Goal: Obtain resource: Download file/media

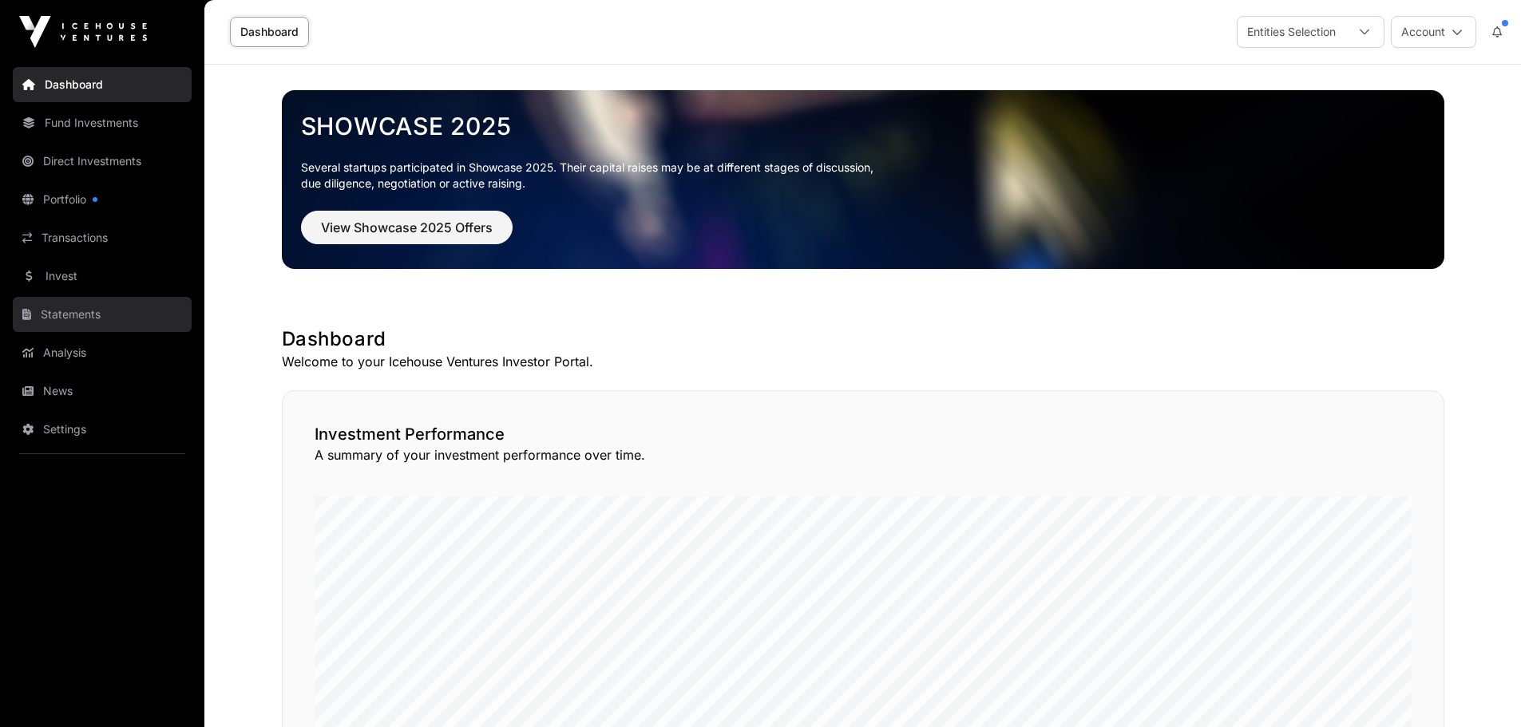
click at [90, 318] on link "Statements" at bounding box center [102, 314] width 179 height 35
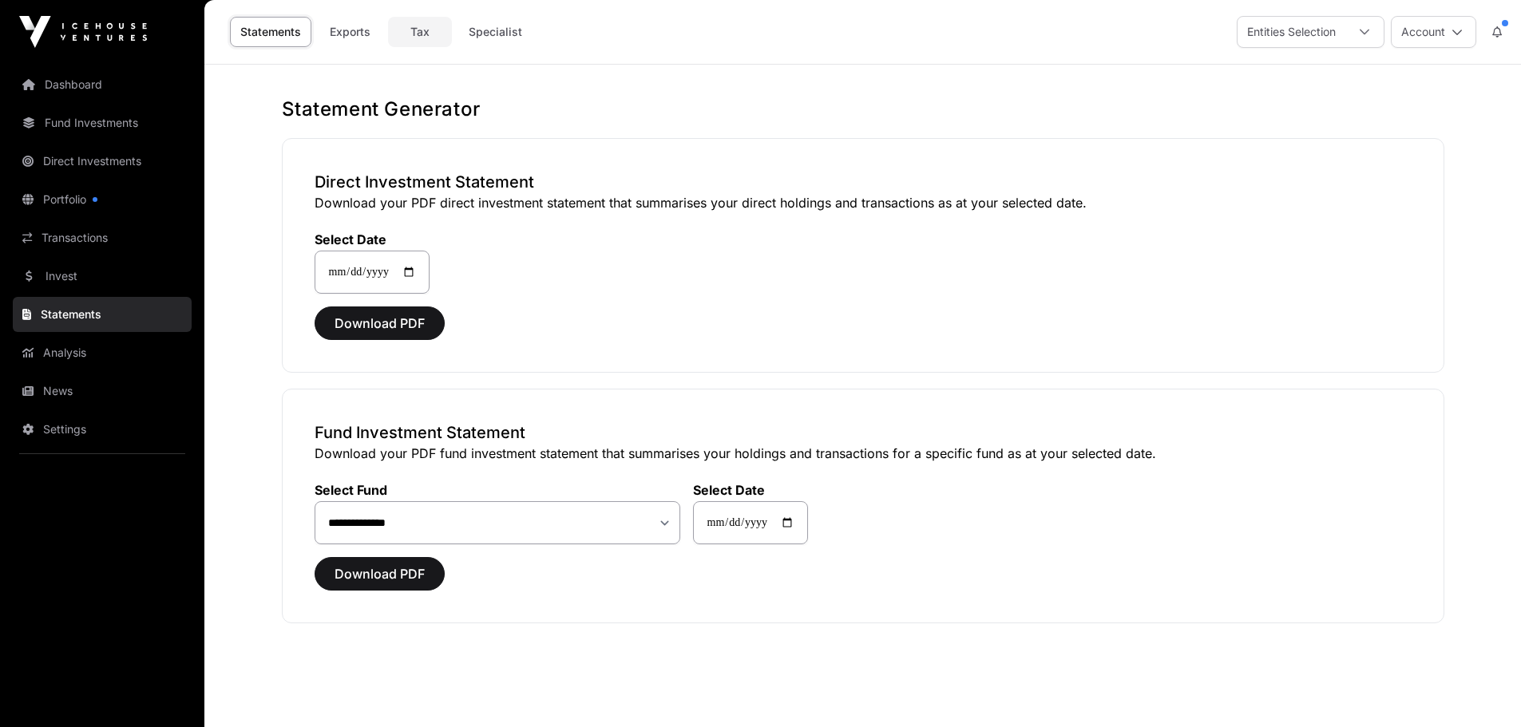
click at [427, 26] on link "Tax" at bounding box center [420, 32] width 64 height 30
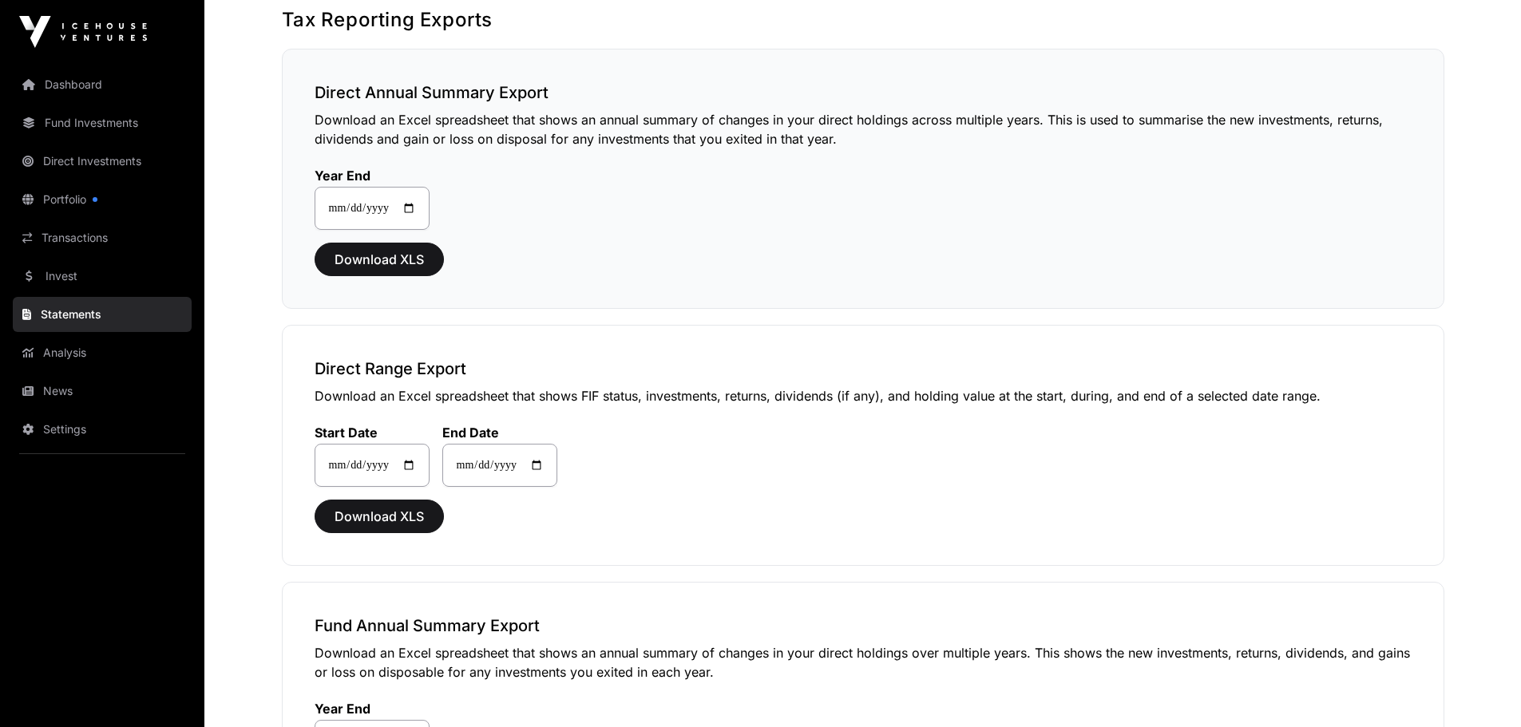
scroll to position [80, 0]
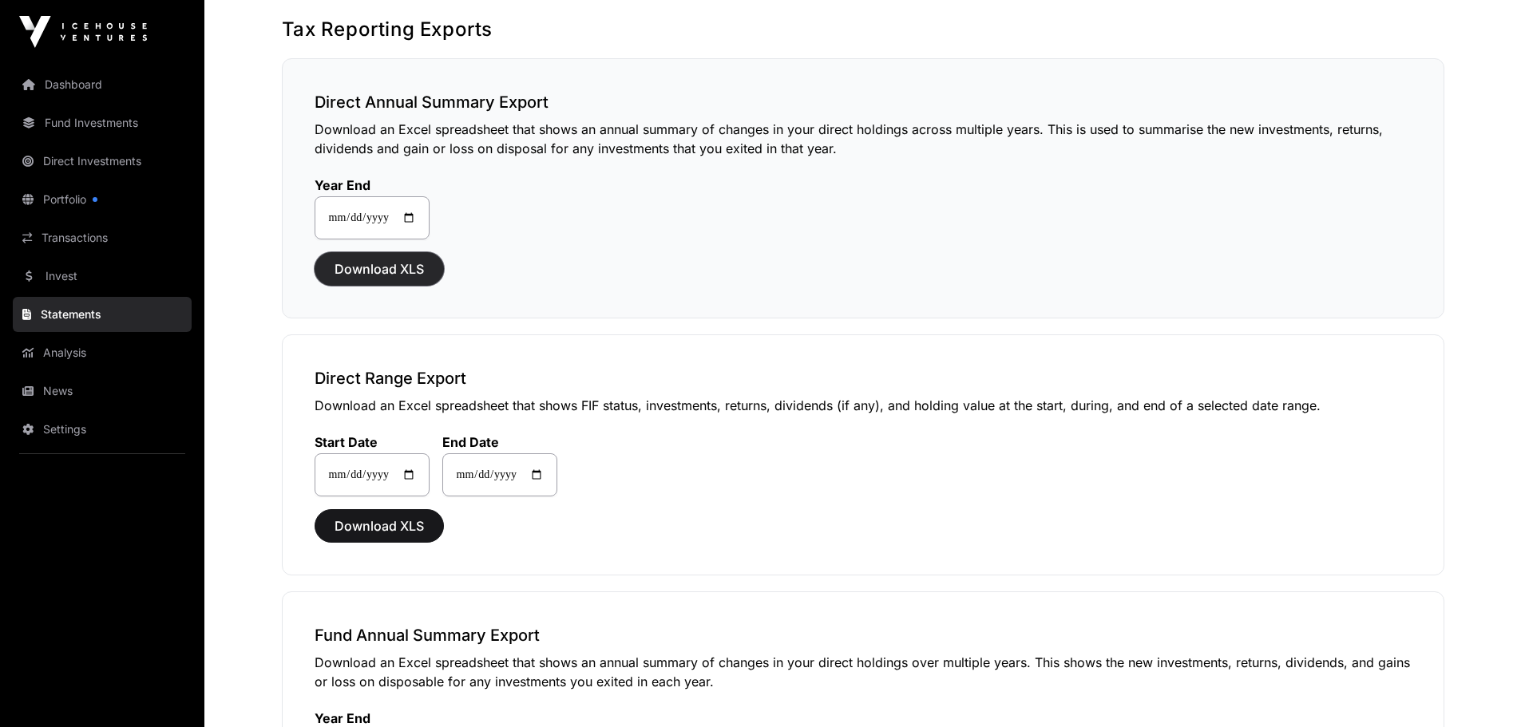
click at [374, 271] on span "Download XLS" at bounding box center [379, 268] width 89 height 19
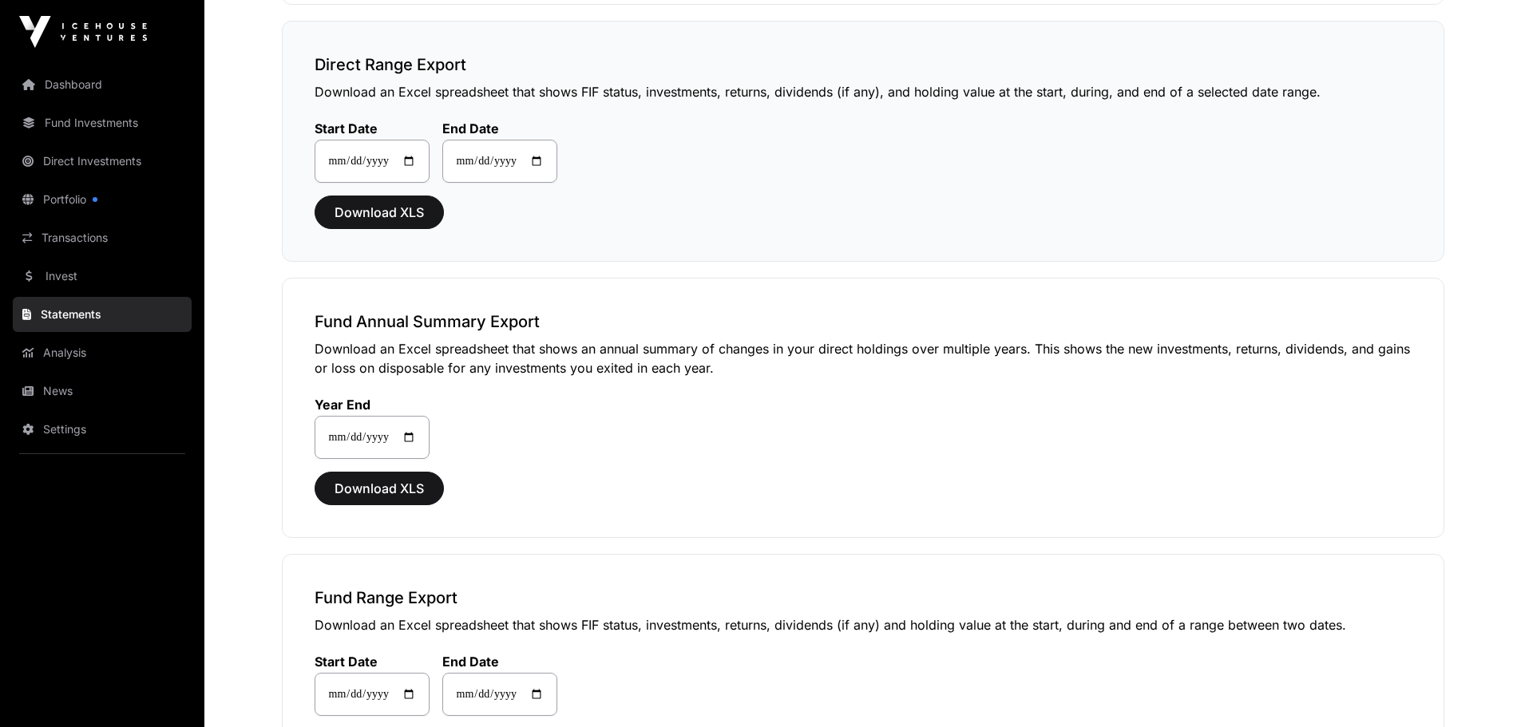
scroll to position [399, 0]
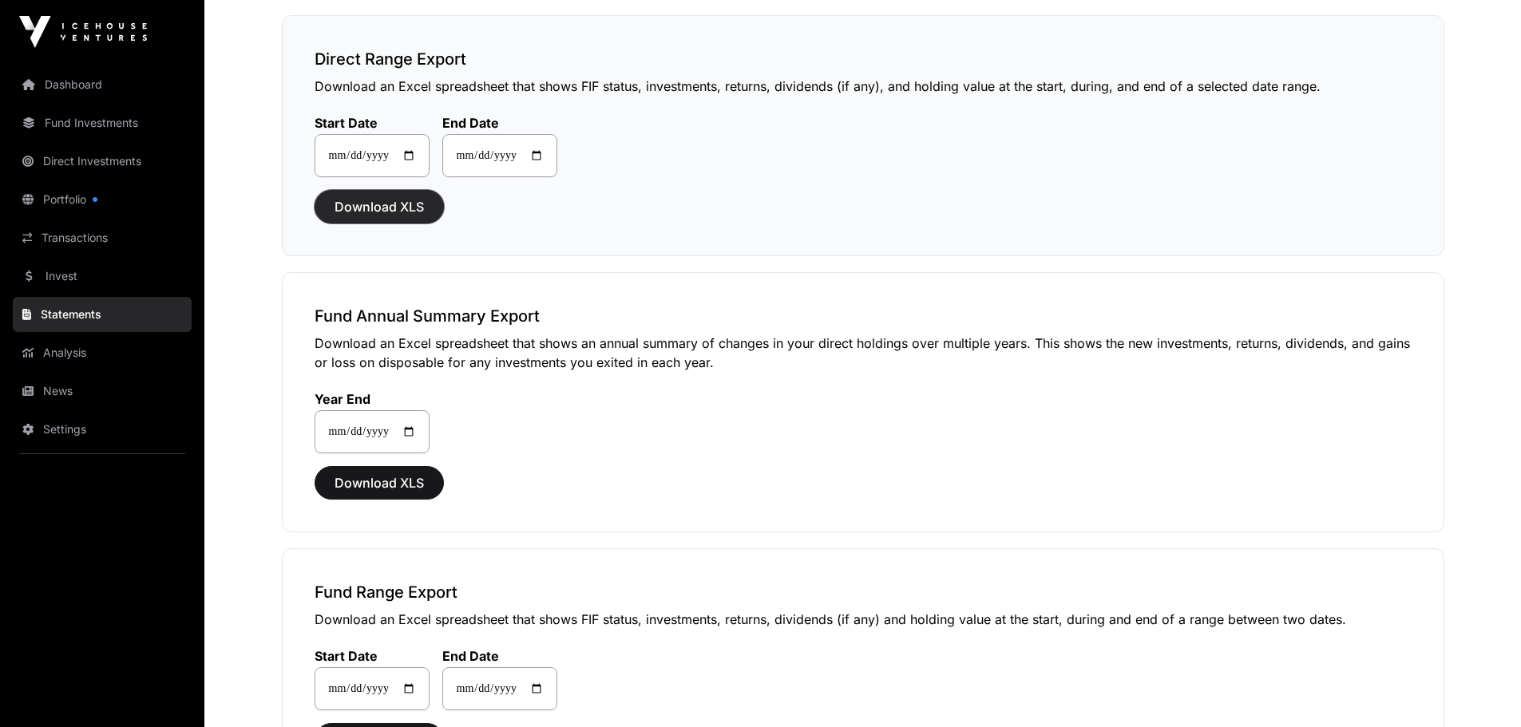
click at [402, 204] on span "Download XLS" at bounding box center [379, 206] width 89 height 19
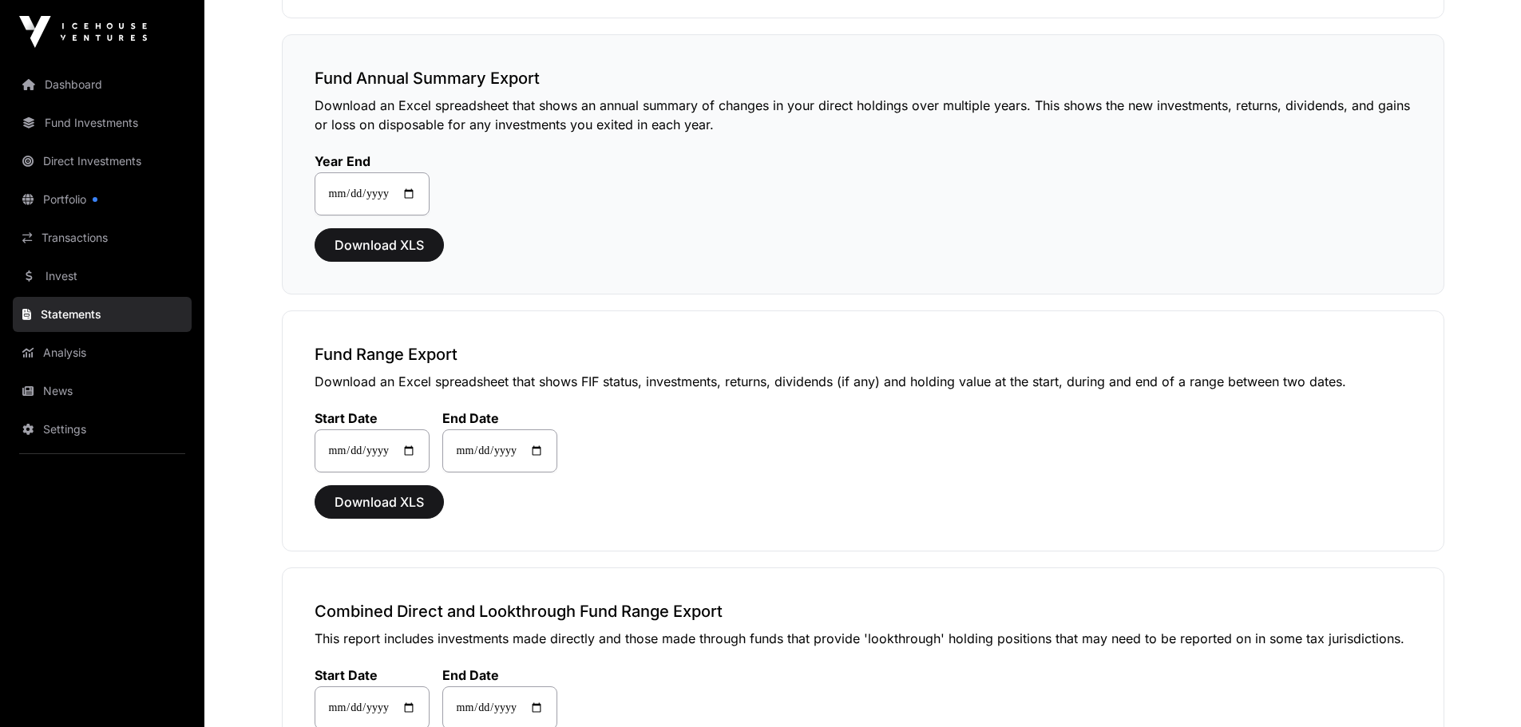
scroll to position [639, 0]
click at [424, 246] on button "Download XLS" at bounding box center [379, 244] width 129 height 34
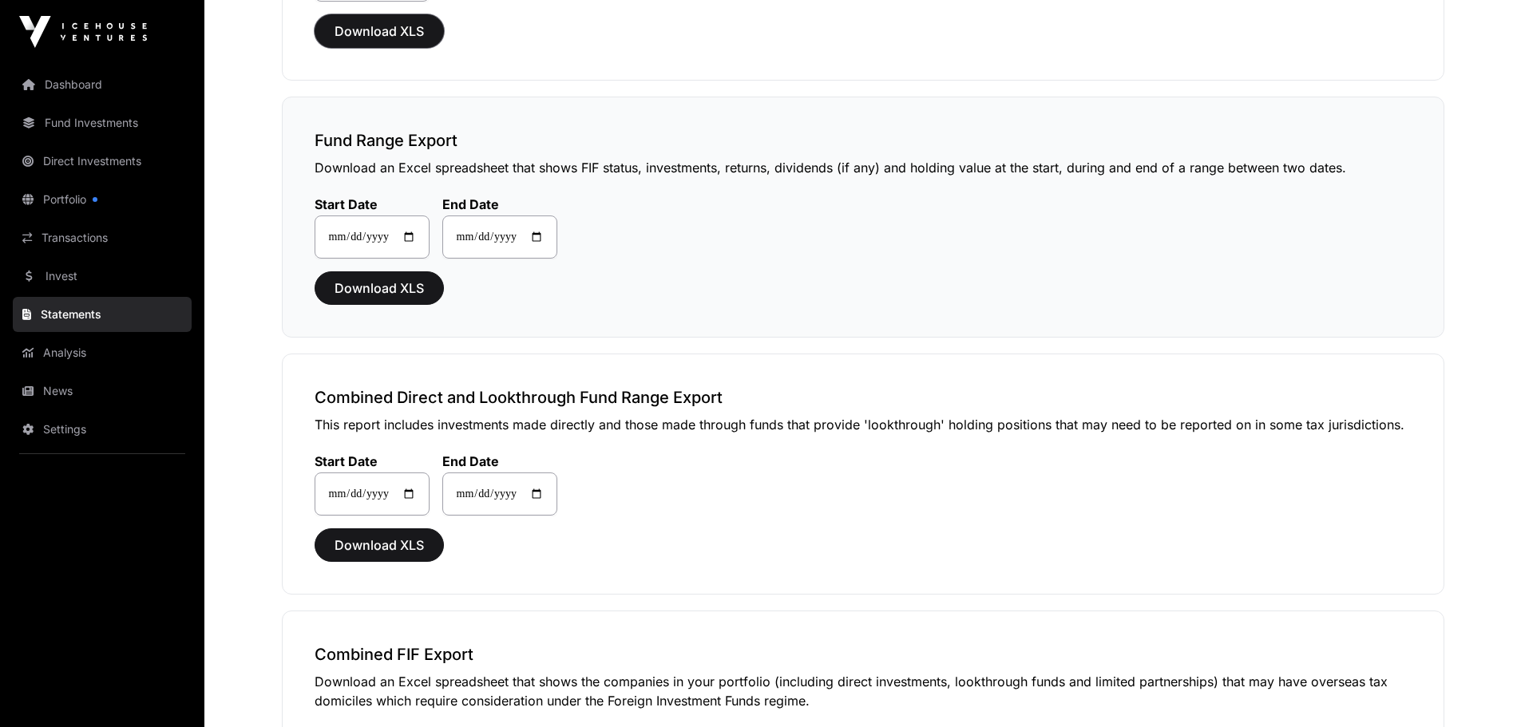
scroll to position [878, 0]
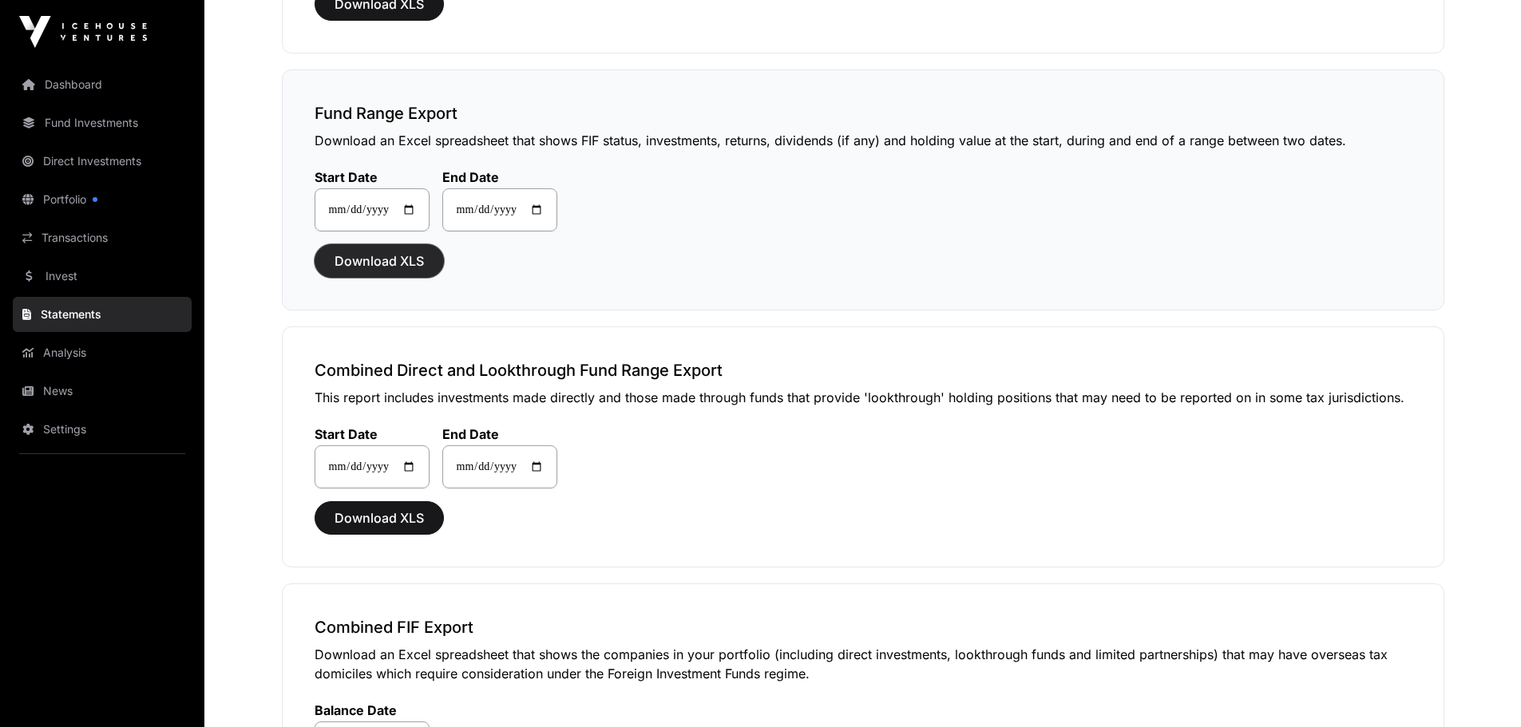
click at [400, 264] on span "Download XLS" at bounding box center [379, 261] width 89 height 19
click at [393, 262] on span "Download XLS" at bounding box center [379, 261] width 89 height 19
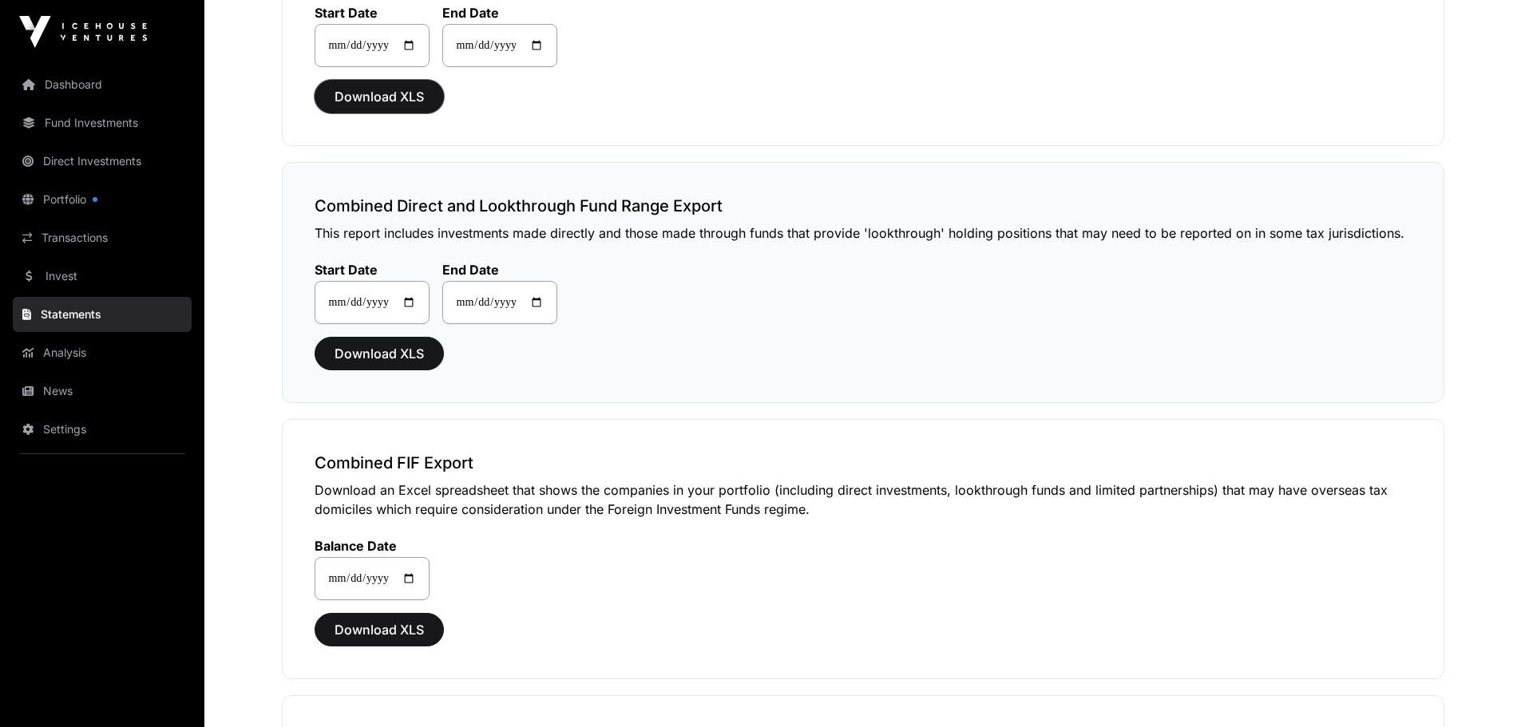
scroll to position [1118, 0]
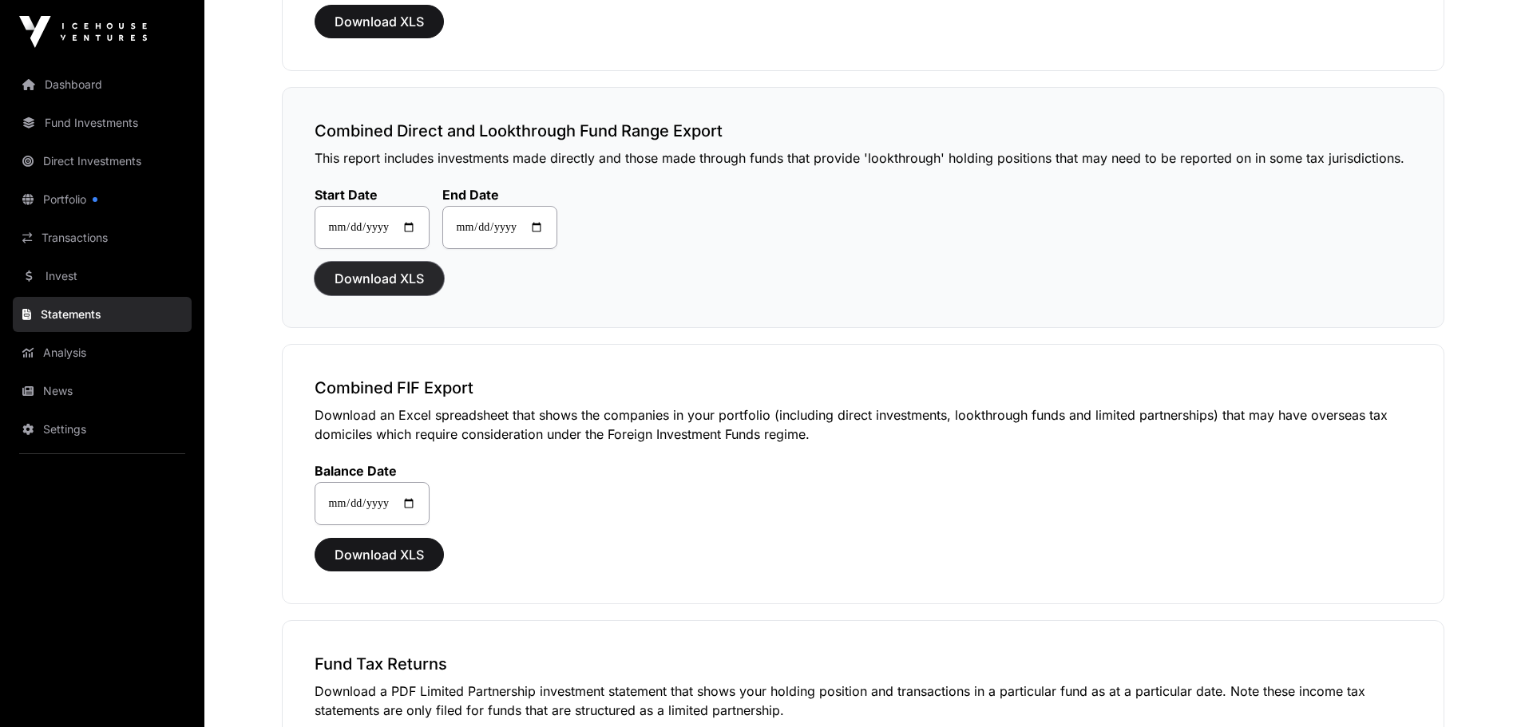
click at [397, 283] on span "Download XLS" at bounding box center [379, 278] width 89 height 19
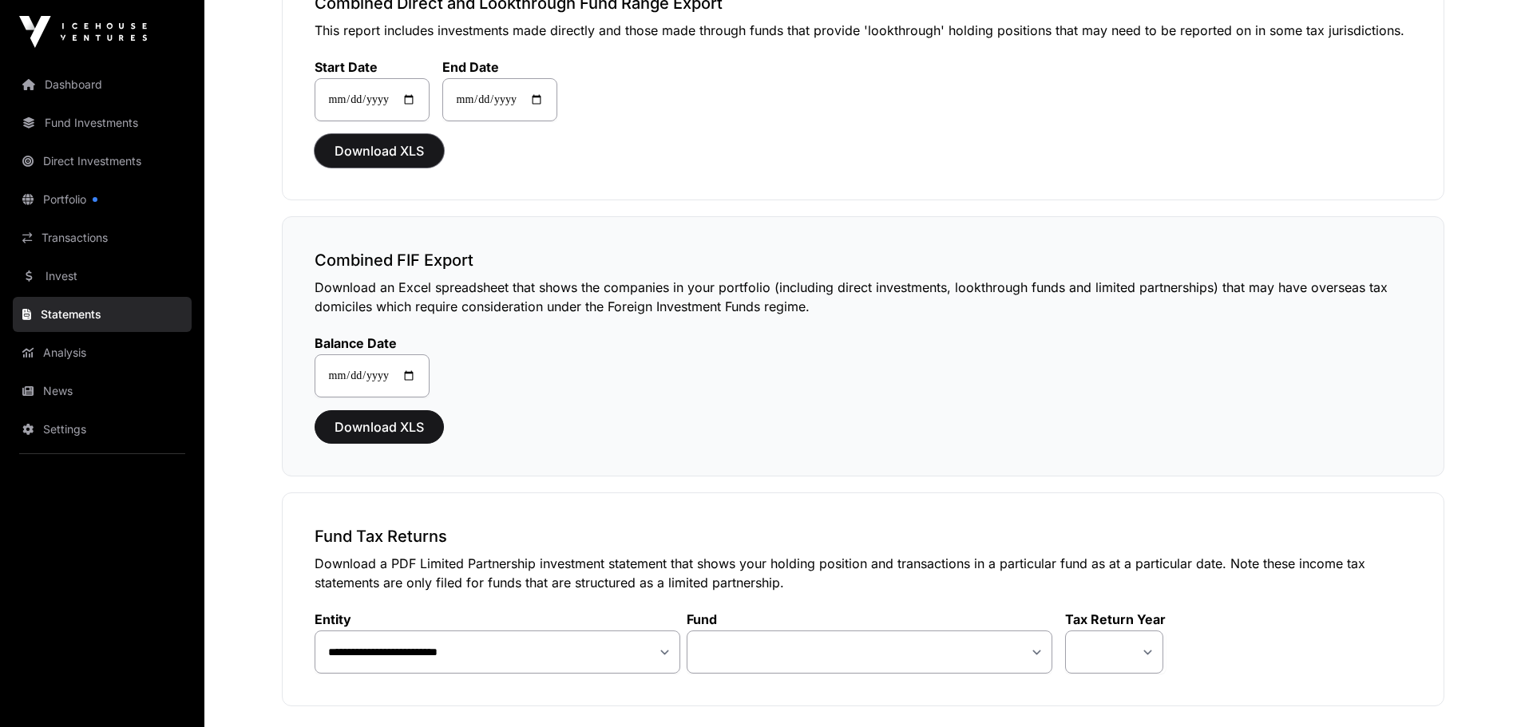
scroll to position [1357, 0]
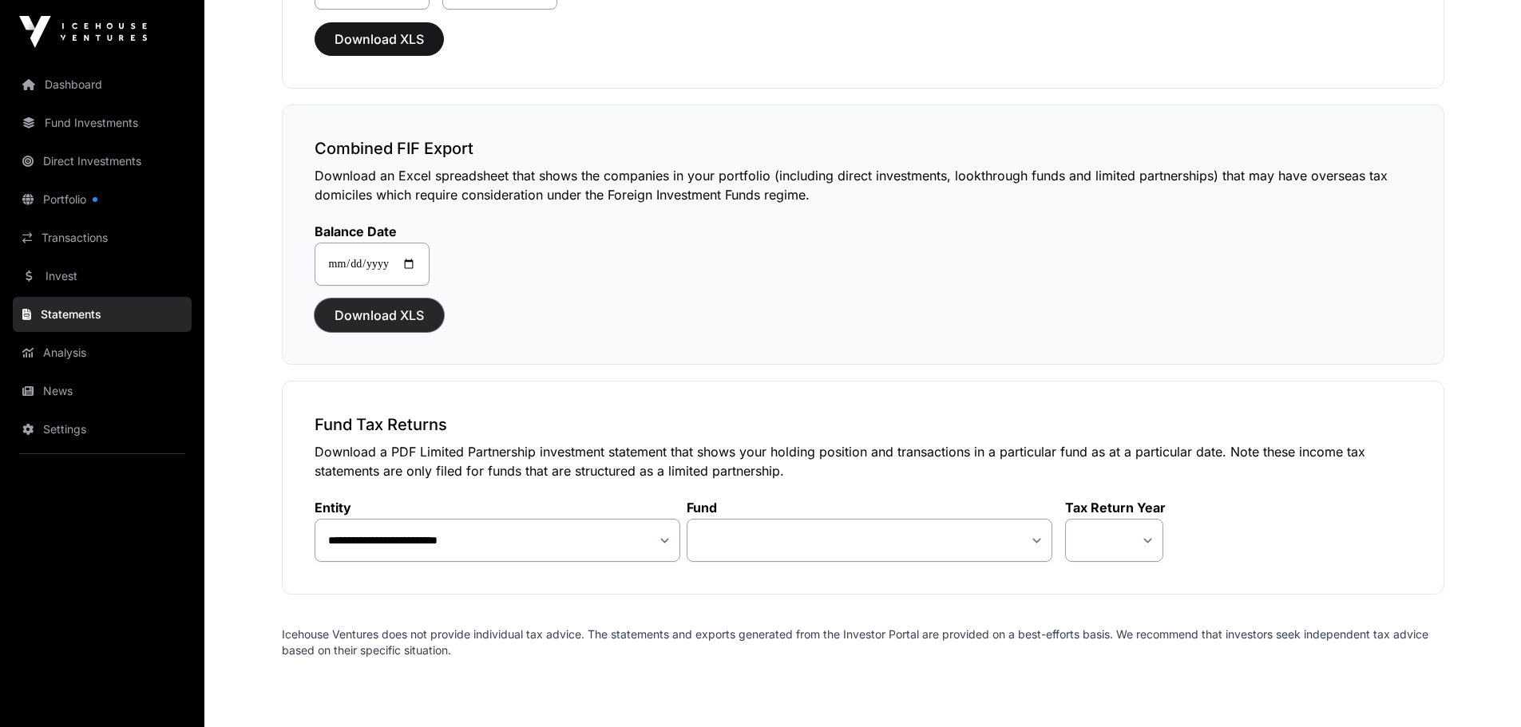
click at [406, 318] on span "Download XLS" at bounding box center [379, 315] width 89 height 19
click at [632, 545] on select "**********" at bounding box center [498, 540] width 366 height 43
click at [820, 549] on select "**********" at bounding box center [870, 540] width 366 height 43
select select "**"
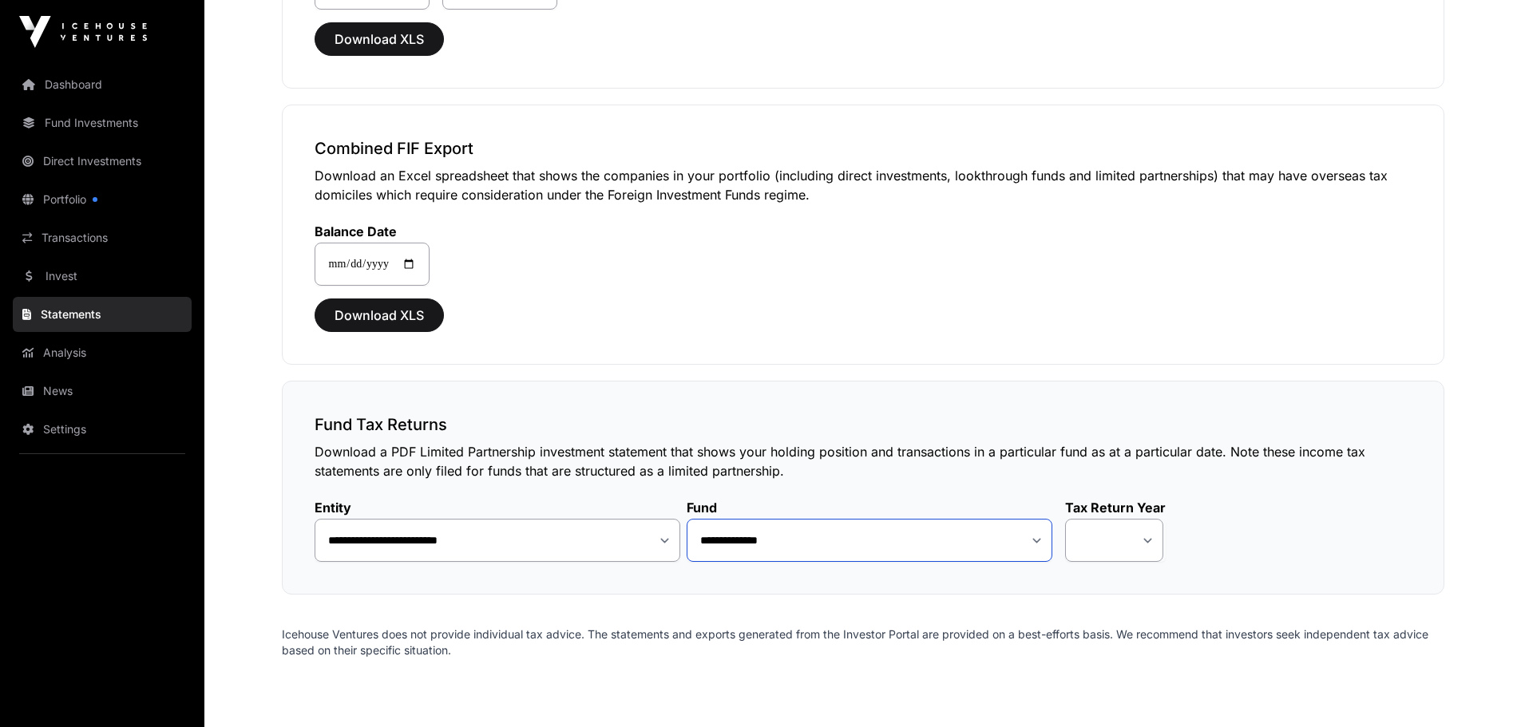
click at [687, 519] on select "**********" at bounding box center [870, 540] width 366 height 43
click at [1155, 547] on select "**** ****" at bounding box center [1114, 540] width 98 height 43
select select "*"
click at [1065, 519] on select "**** ****" at bounding box center [1114, 540] width 98 height 43
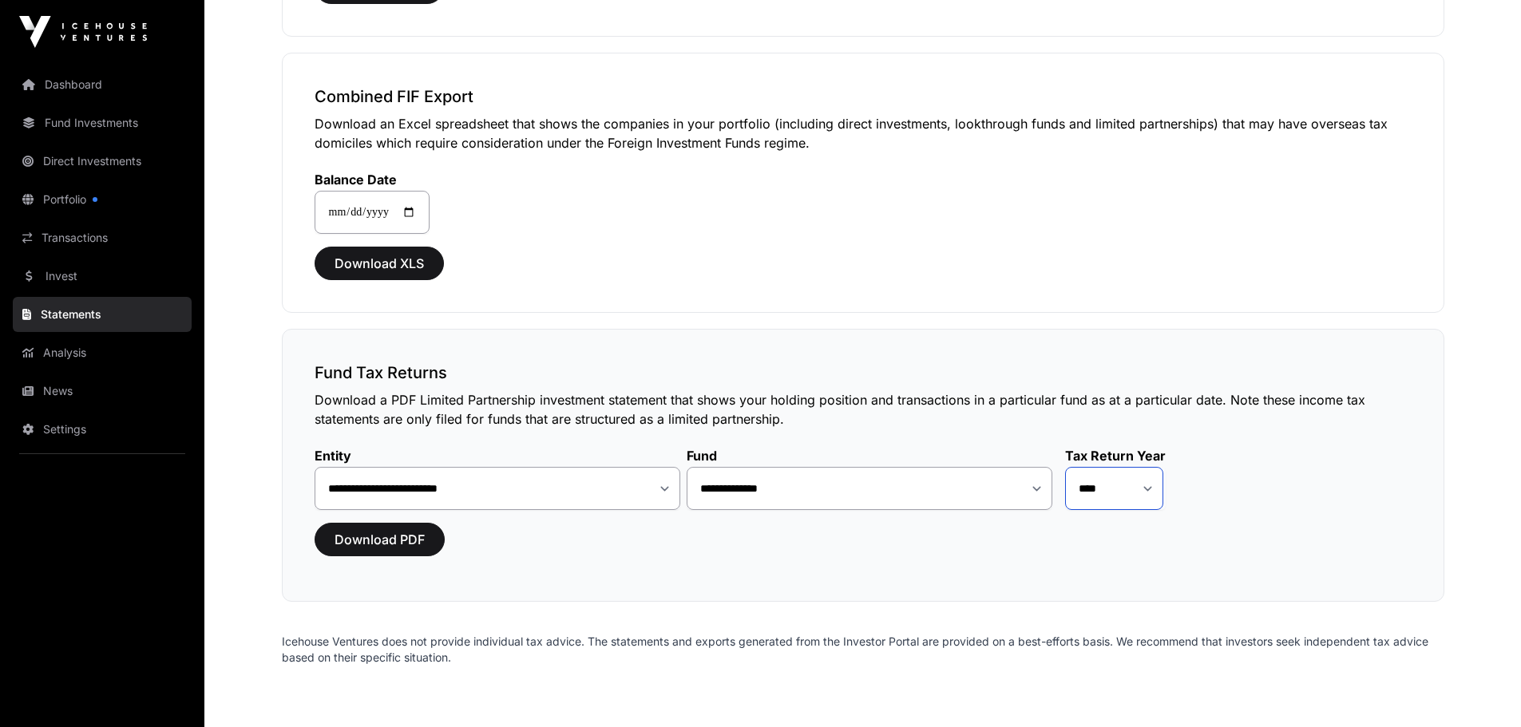
scroll to position [1482, 0]
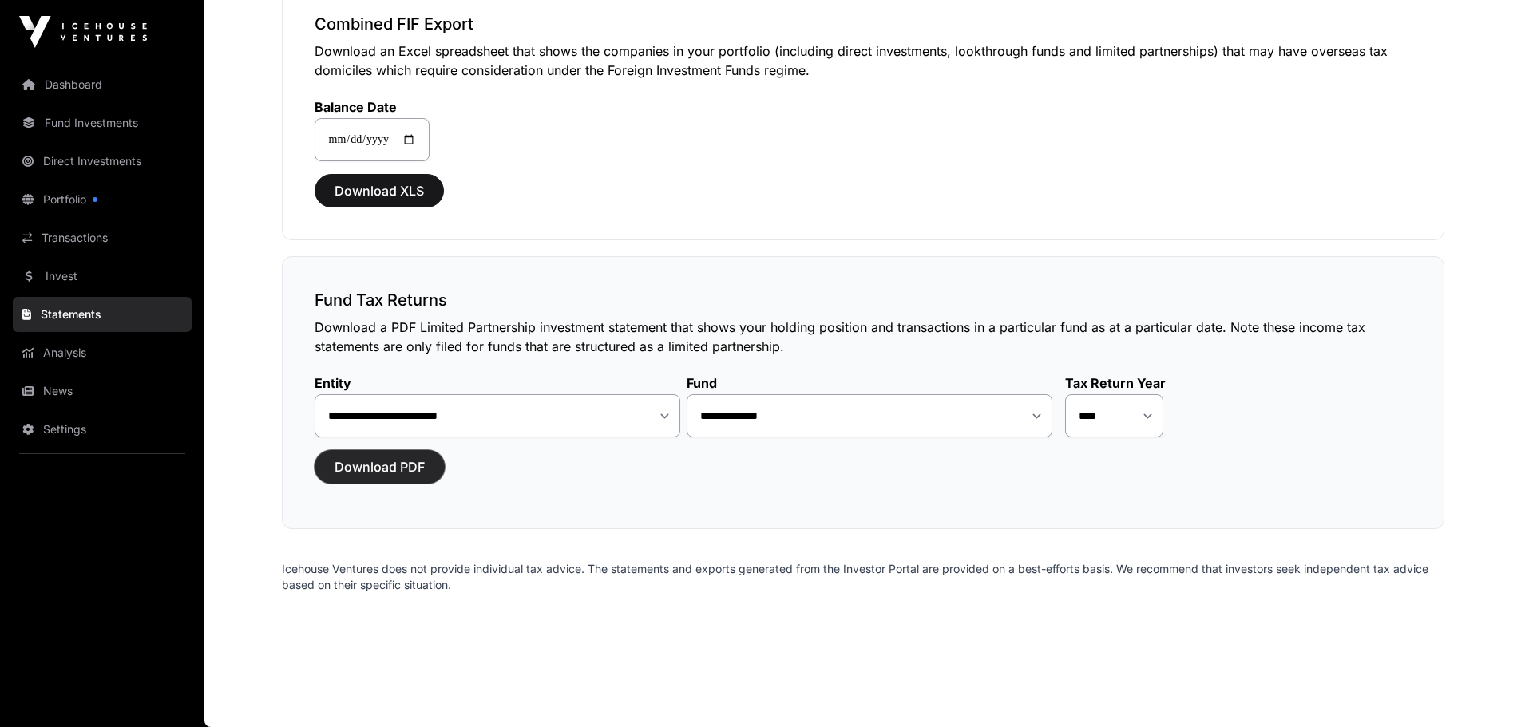
click at [363, 464] on span "Download PDF" at bounding box center [380, 467] width 90 height 19
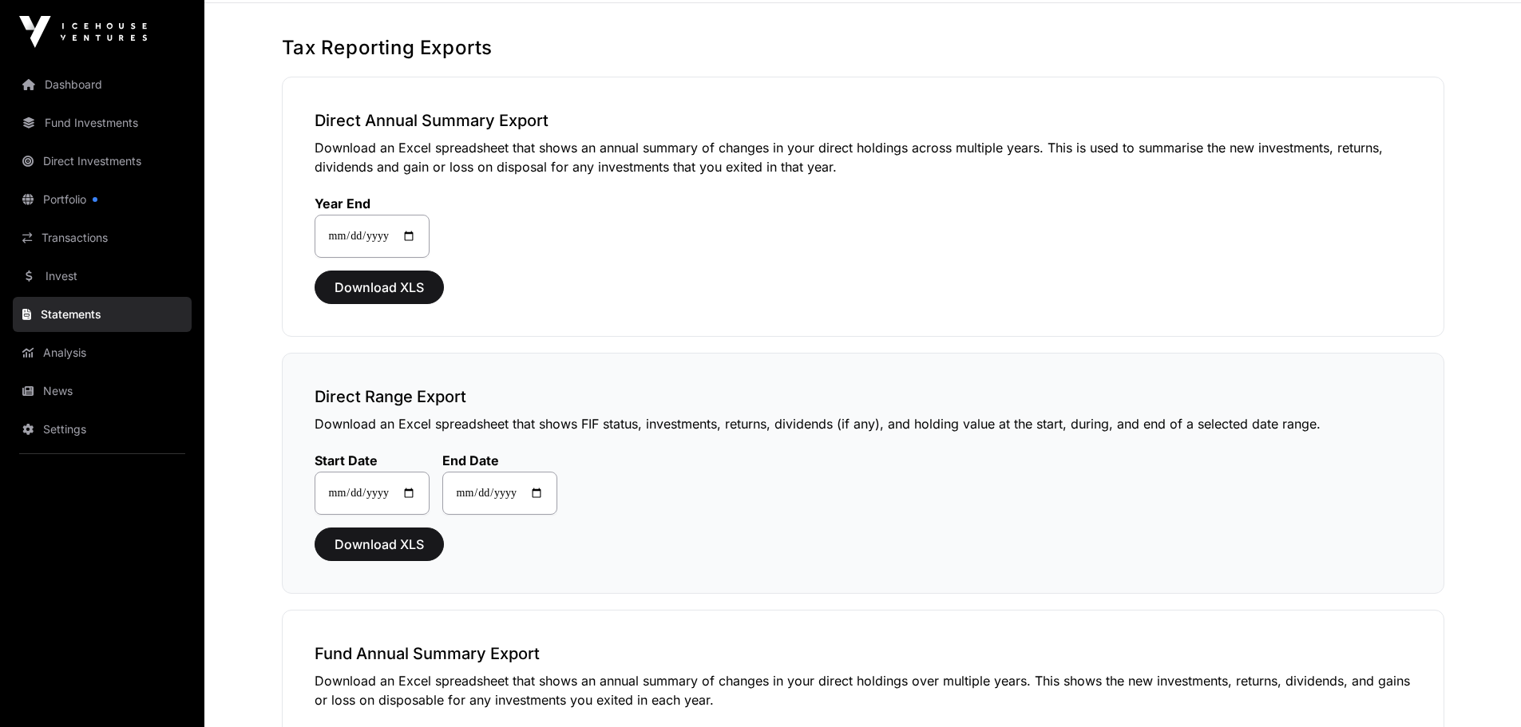
scroll to position [0, 0]
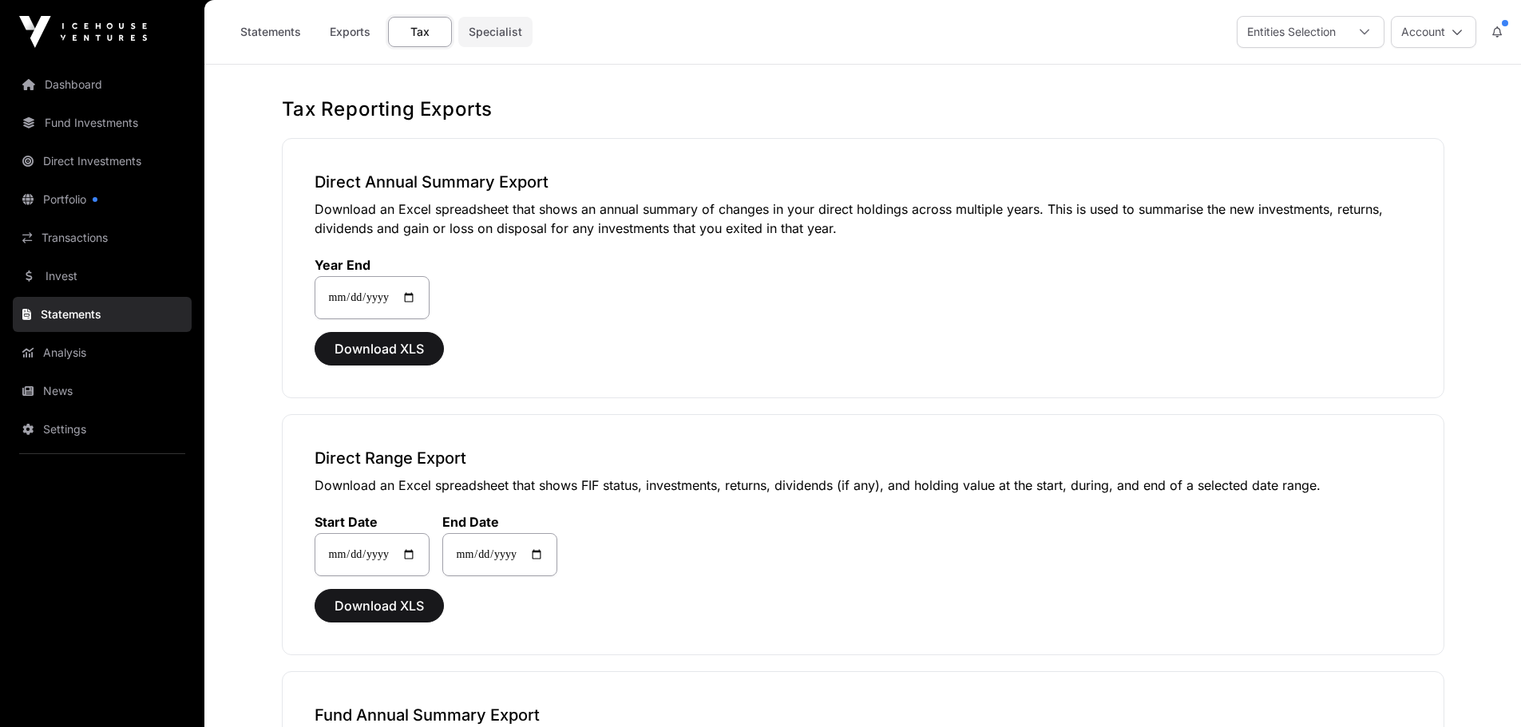
click at [501, 31] on link "Specialist" at bounding box center [495, 32] width 74 height 30
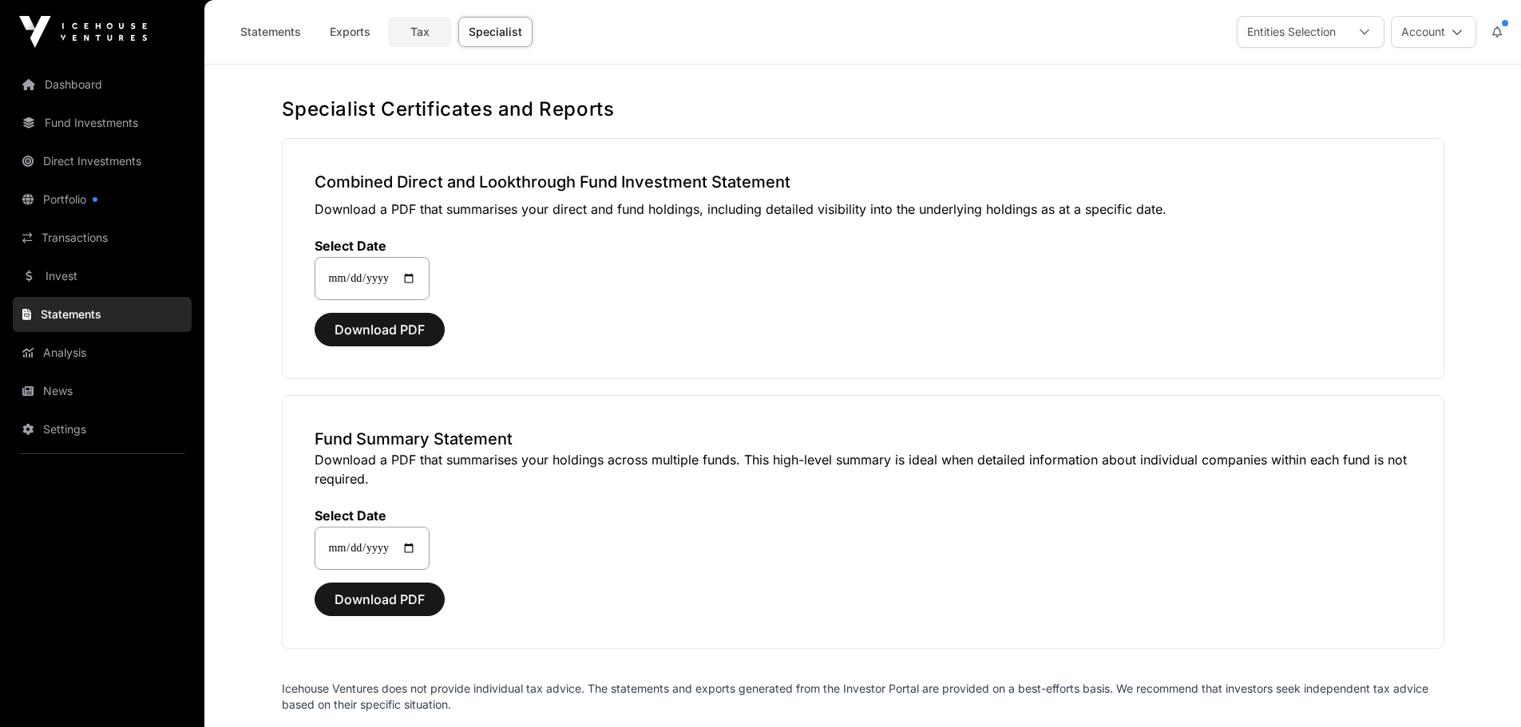
click at [429, 31] on link "Tax" at bounding box center [420, 32] width 64 height 30
select select
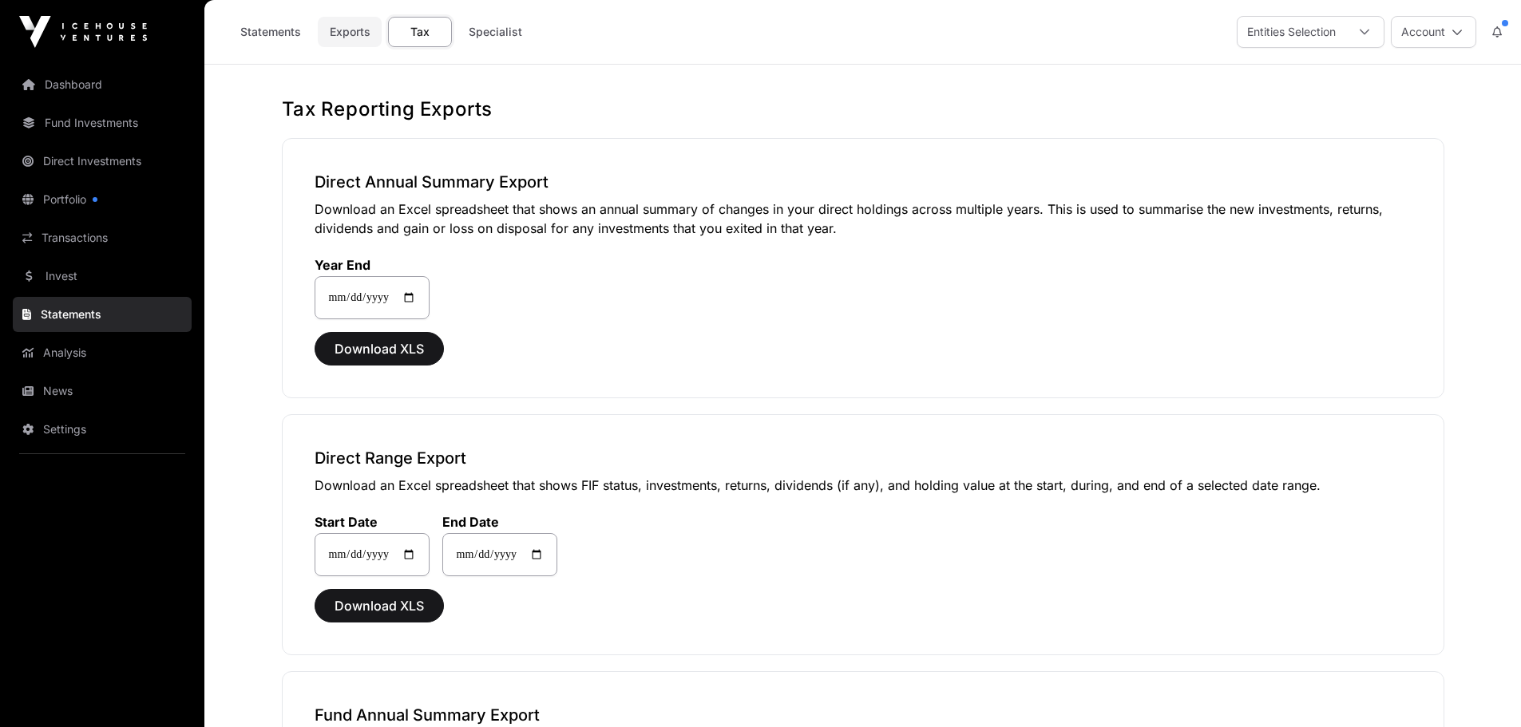
click at [363, 26] on link "Exports" at bounding box center [350, 32] width 64 height 30
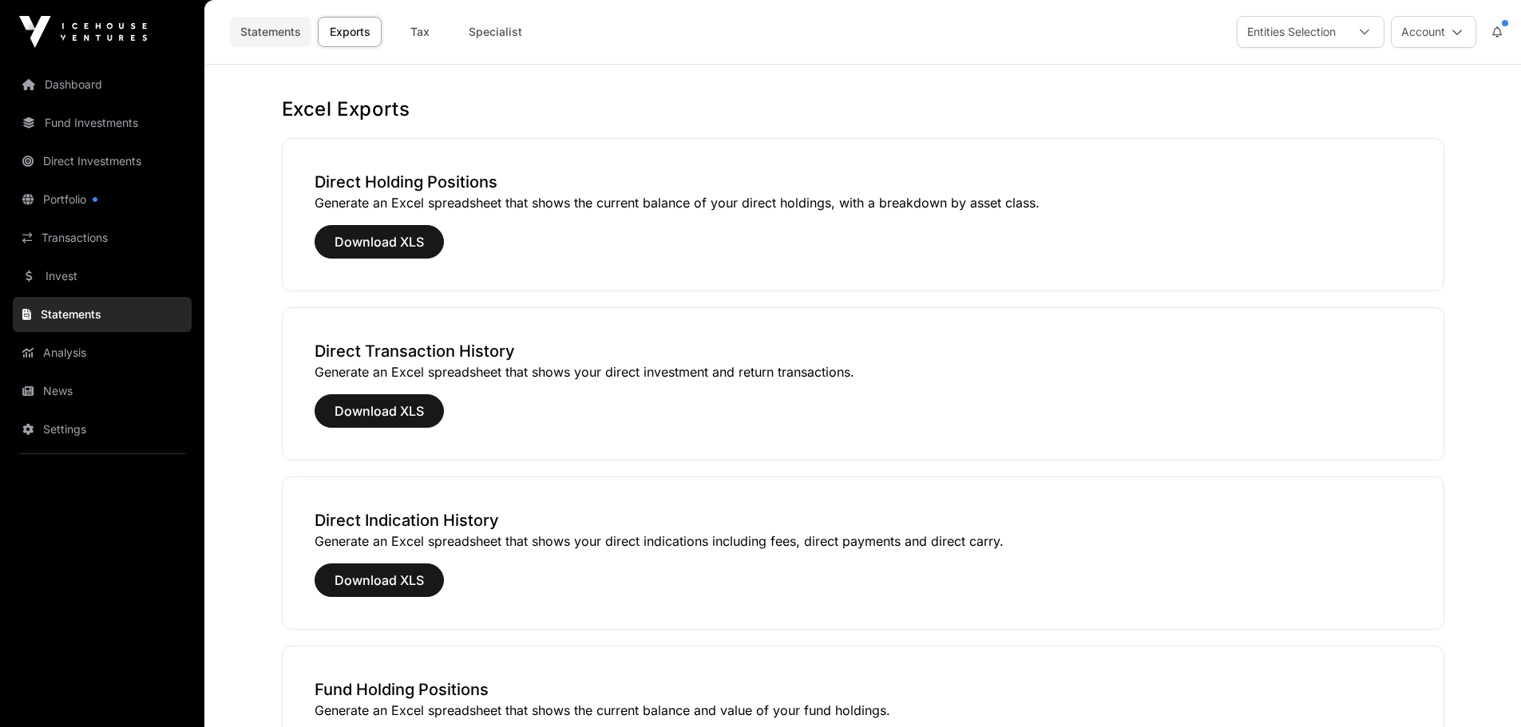
click at [271, 34] on link "Statements" at bounding box center [270, 32] width 81 height 30
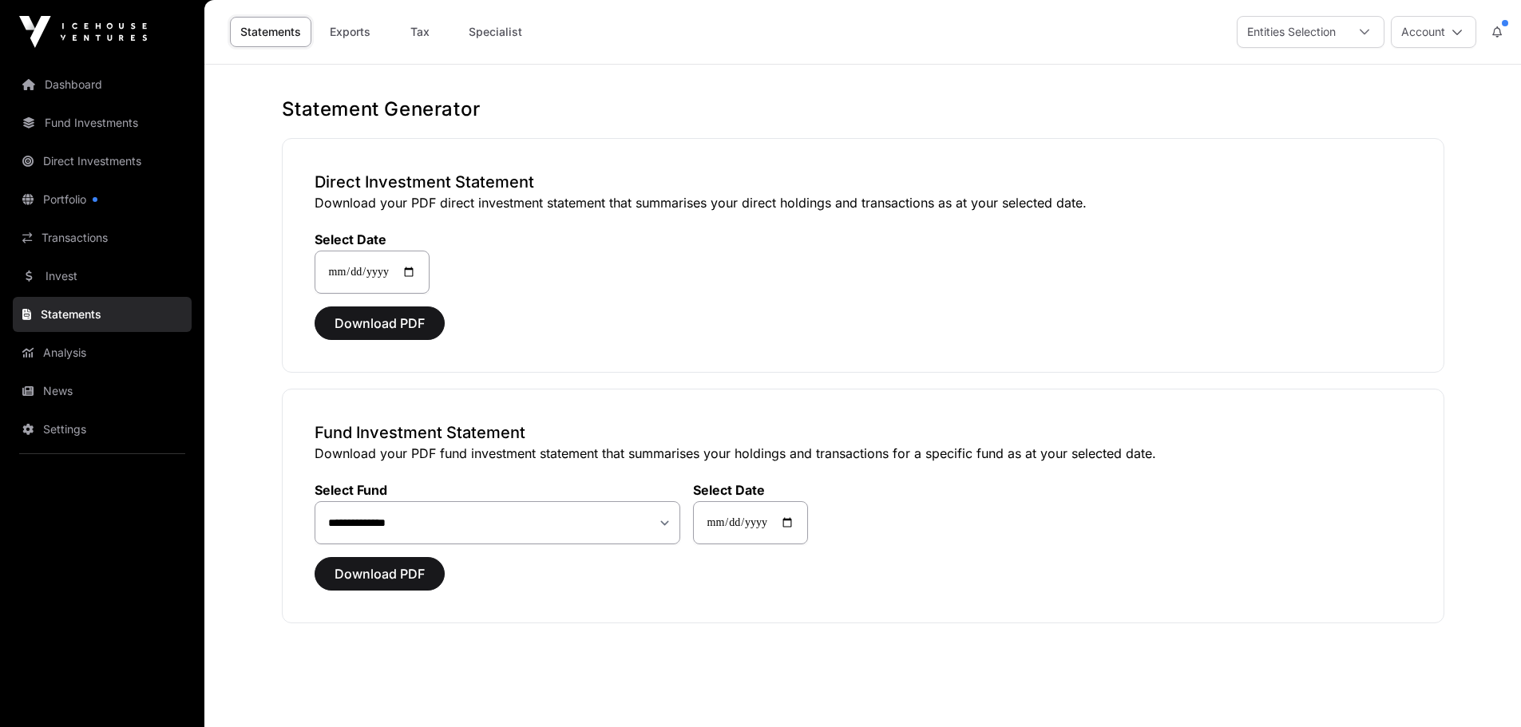
click at [1495, 34] on icon at bounding box center [1497, 31] width 10 height 11
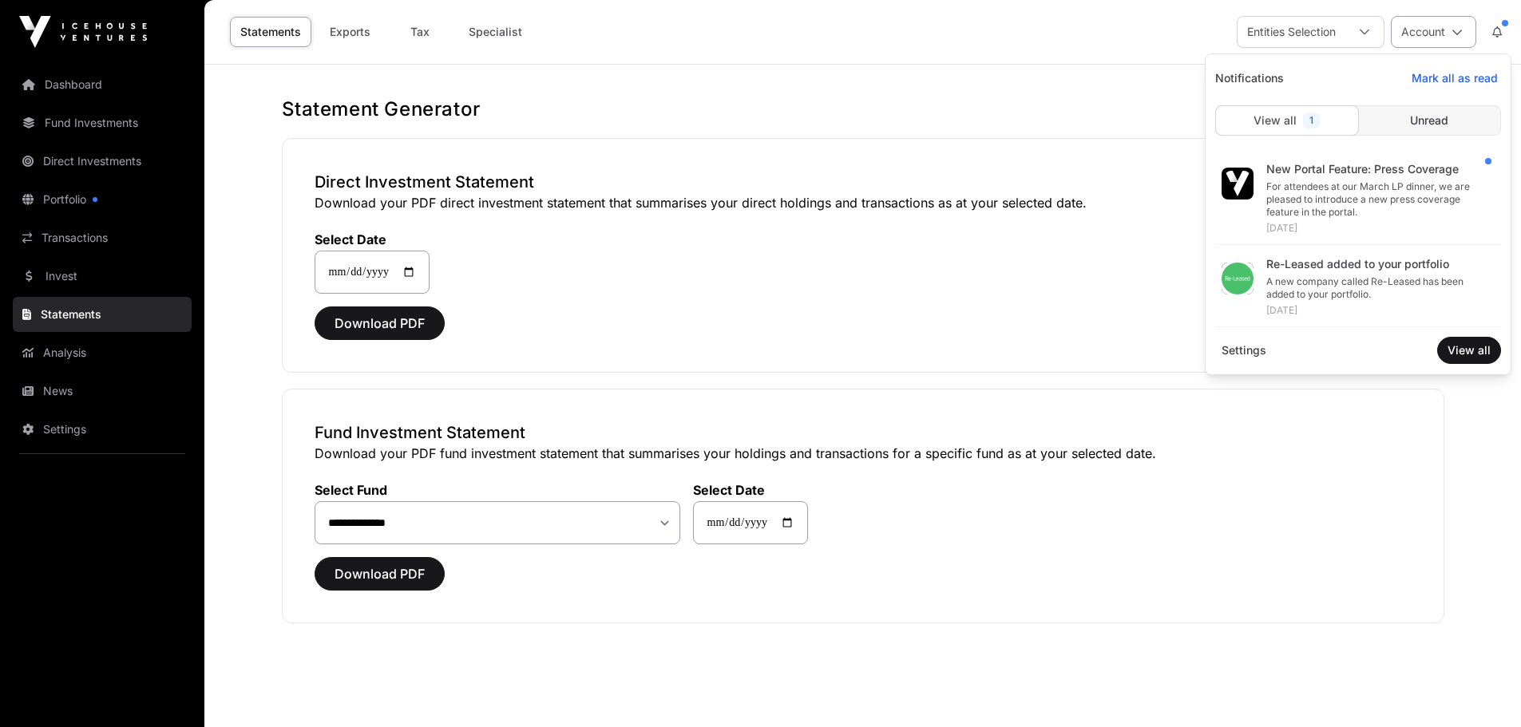
click at [1455, 30] on icon at bounding box center [1457, 31] width 11 height 11
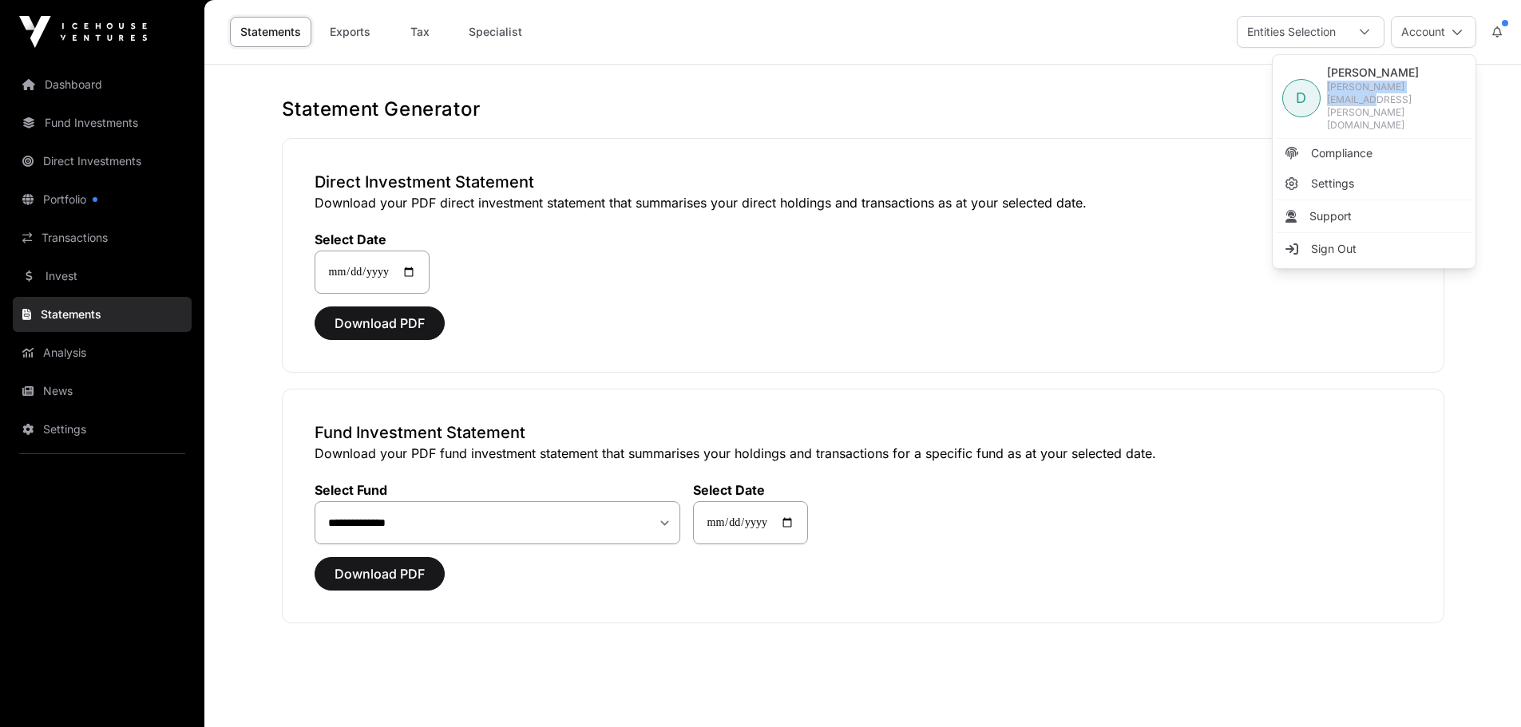
drag, startPoint x: 1443, startPoint y: 89, endPoint x: 1329, endPoint y: 97, distance: 114.4
click at [1329, 97] on span "D [PERSON_NAME] [PERSON_NAME][EMAIL_ADDRESS][PERSON_NAME][DOMAIN_NAME]" at bounding box center [1374, 98] width 196 height 81
copy span "[PERSON_NAME][EMAIL_ADDRESS][PERSON_NAME][DOMAIN_NAME]"
